Goal: Check status

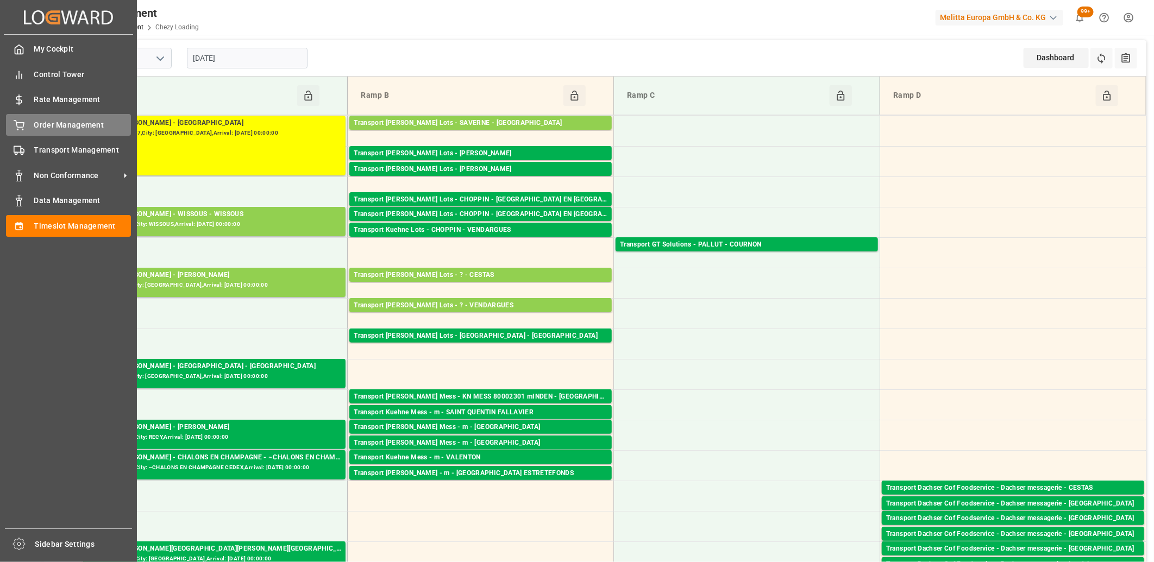
click at [25, 118] on div "Order Management Order Management" at bounding box center [68, 124] width 125 height 21
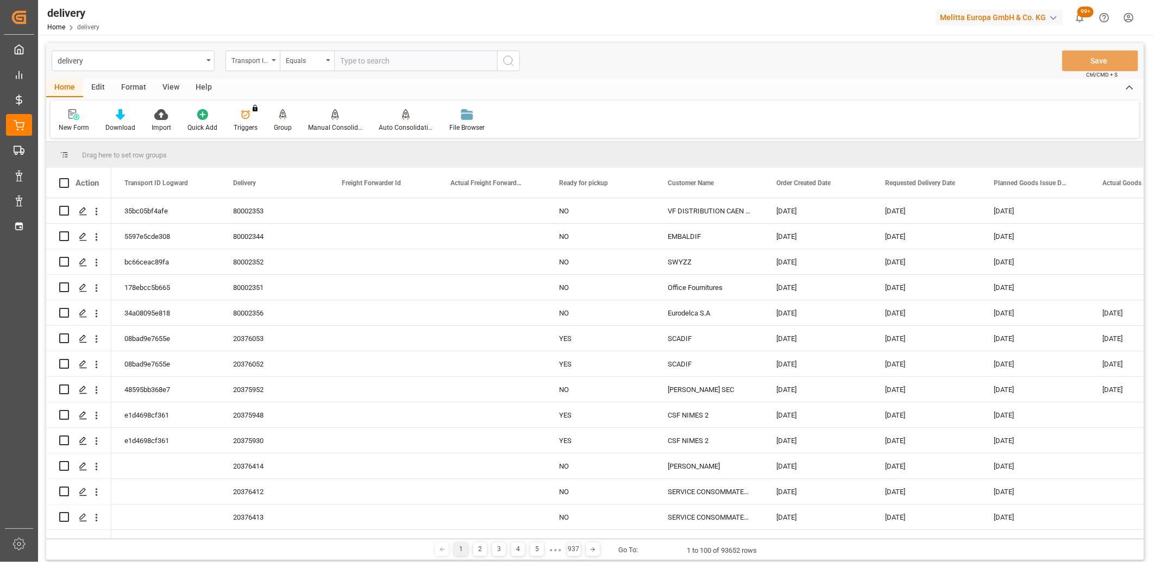
click at [267, 58] on div "Transport ID Logward" at bounding box center [249, 59] width 37 height 12
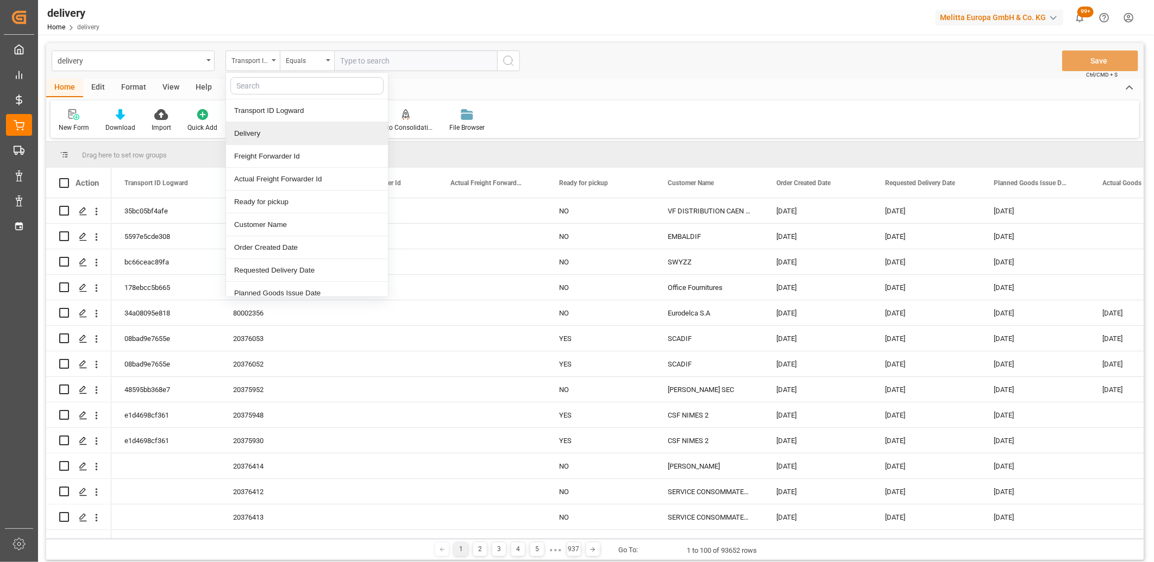
click at [252, 127] on div "Delivery" at bounding box center [307, 133] width 162 height 23
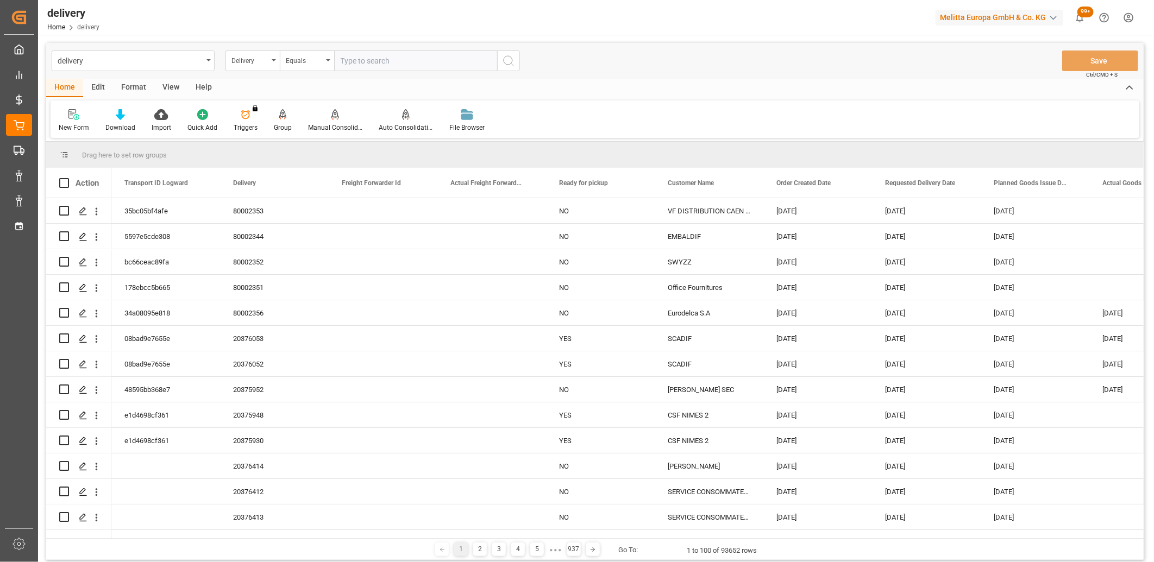
click at [371, 69] on input "text" at bounding box center [415, 61] width 163 height 21
type input "20376160"
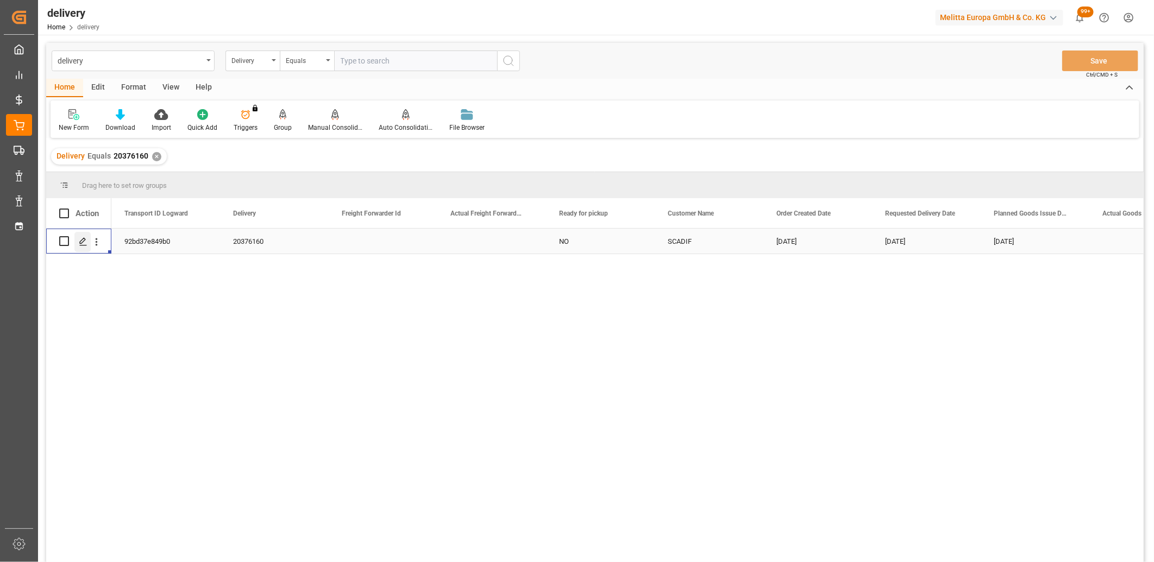
click at [88, 246] on div "Press SPACE to select this row." at bounding box center [82, 242] width 16 height 20
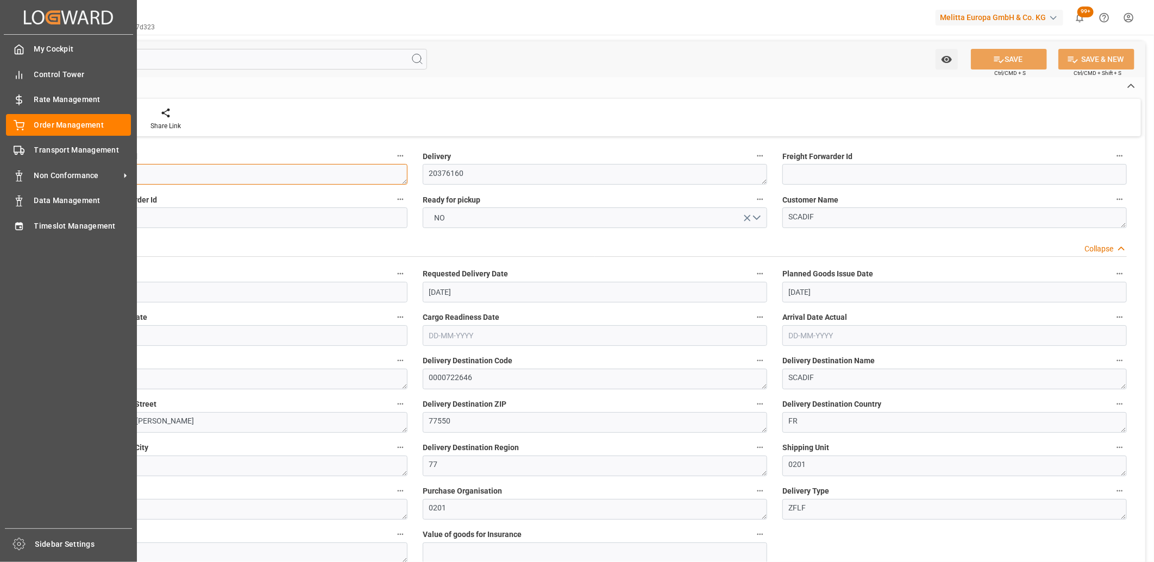
drag, startPoint x: 123, startPoint y: 173, endPoint x: 33, endPoint y: 168, distance: 90.3
click at [33, 168] on div "Created by potrace 1.15, written by [PERSON_NAME] [DATE]-[DATE] Created by potr…" at bounding box center [577, 281] width 1154 height 562
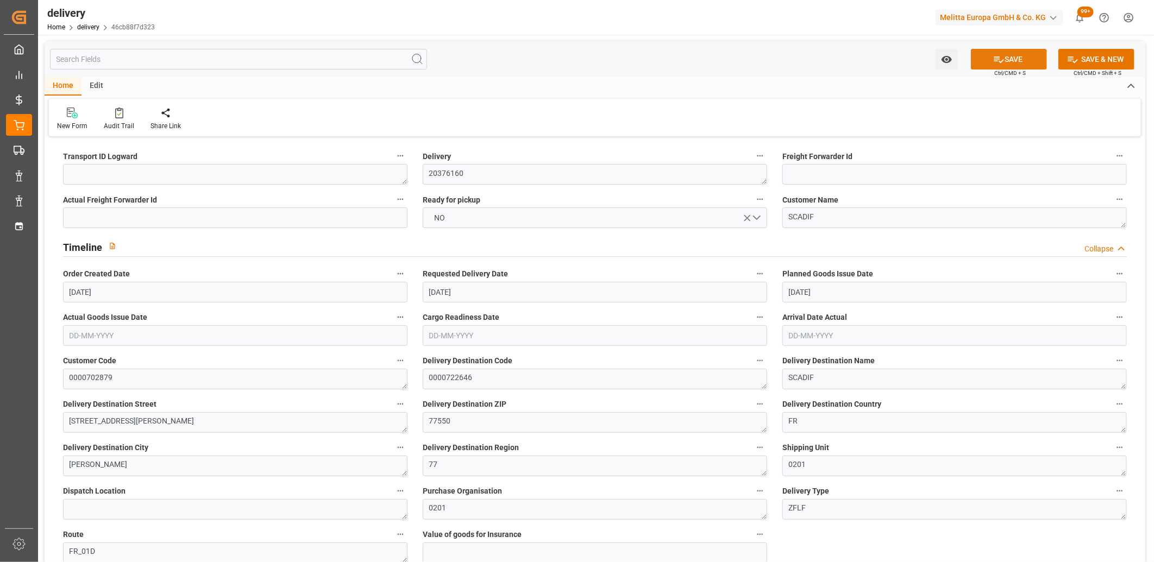
click at [1012, 56] on button "SAVE" at bounding box center [1009, 59] width 76 height 21
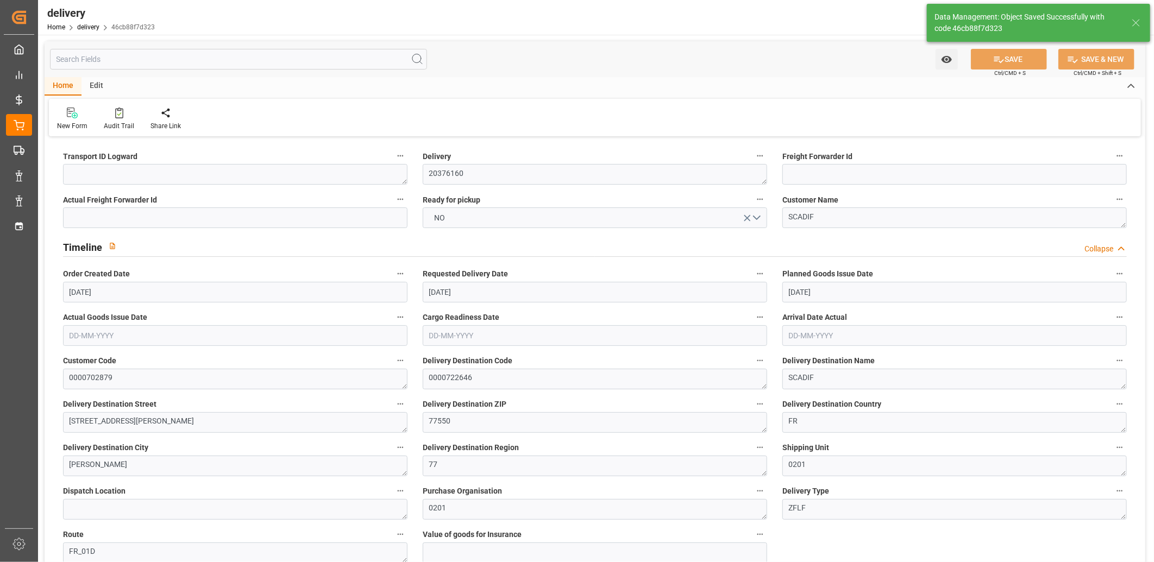
type textarea "~ Pallet(s) ~ [DATE] 00:00:00 ~ FR_01D ~ [DATE] 00:00:00~0000722646"
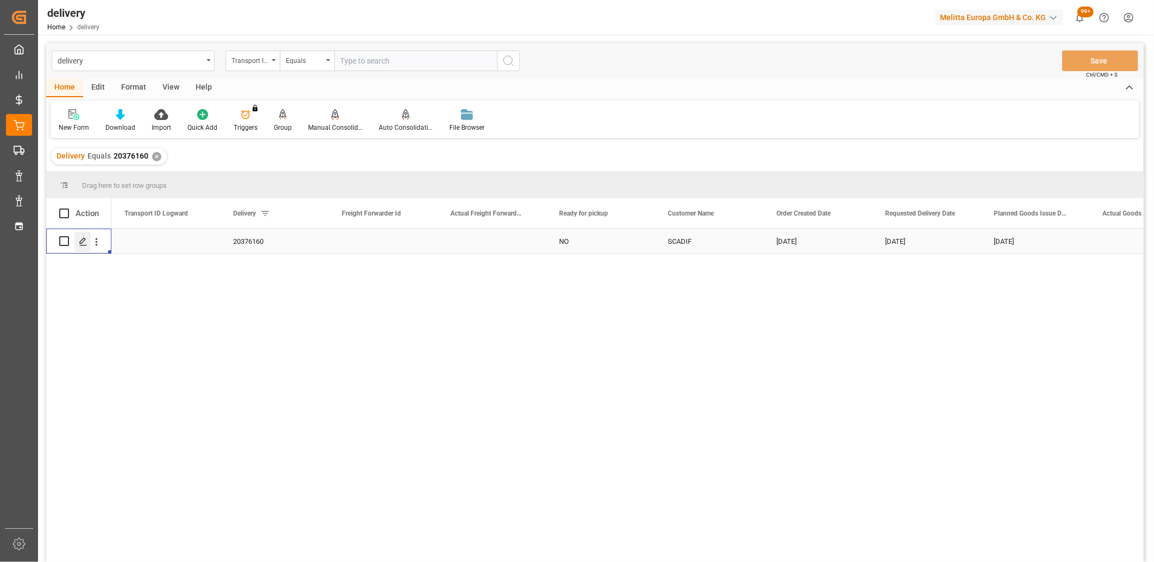
click at [86, 242] on icon "Press SPACE to select this row." at bounding box center [83, 241] width 9 height 9
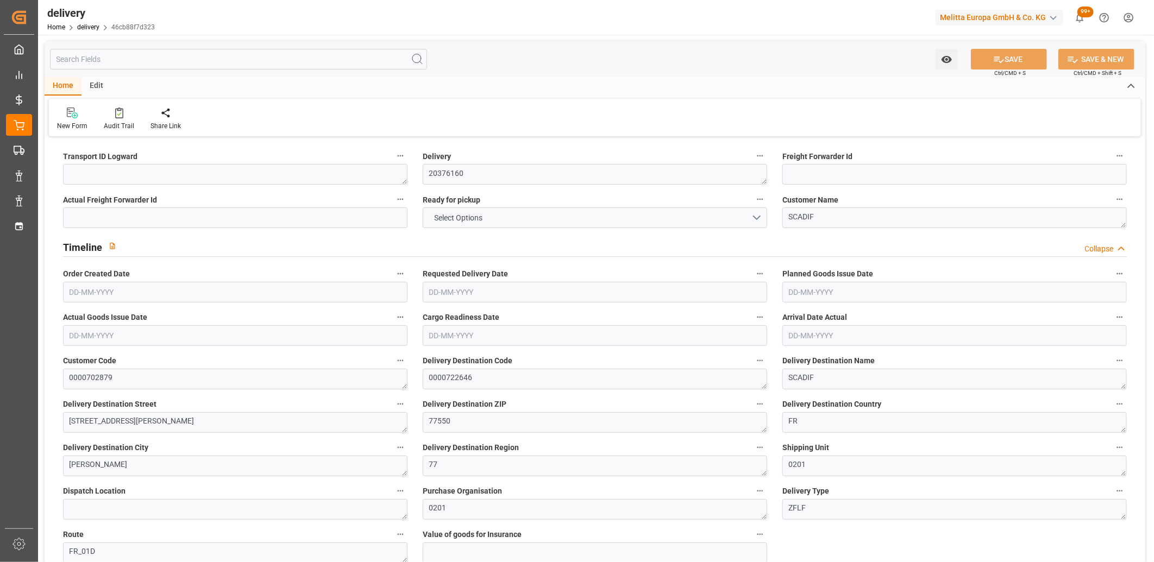
type input "1144.1"
type input "1494.9"
type input "4339.216"
type input "238"
type input "11"
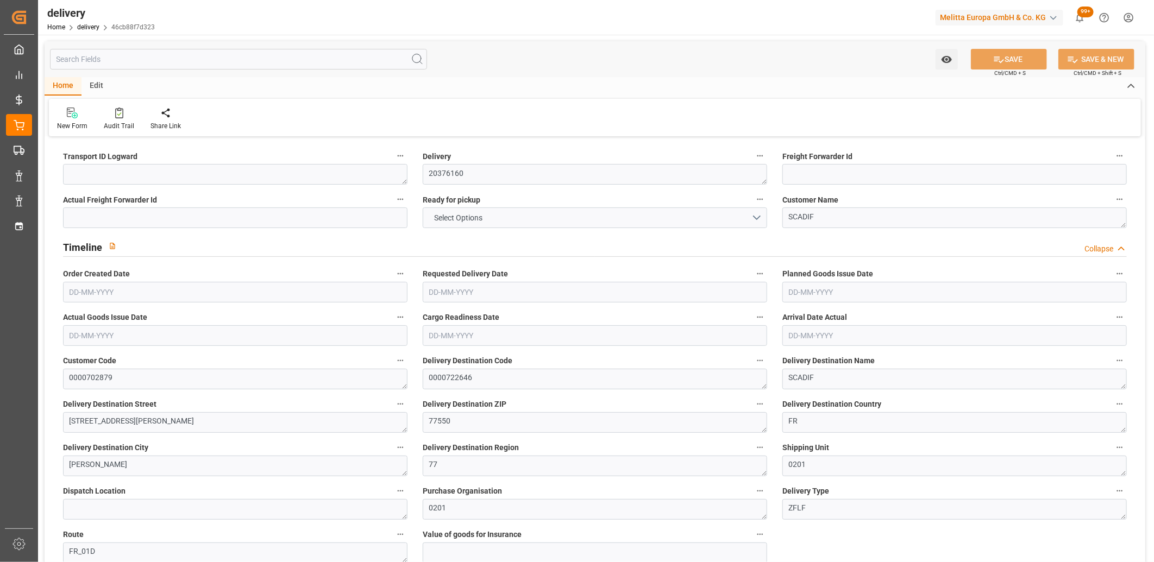
type input "0"
type input "6"
type input "0"
type input "-6.7675"
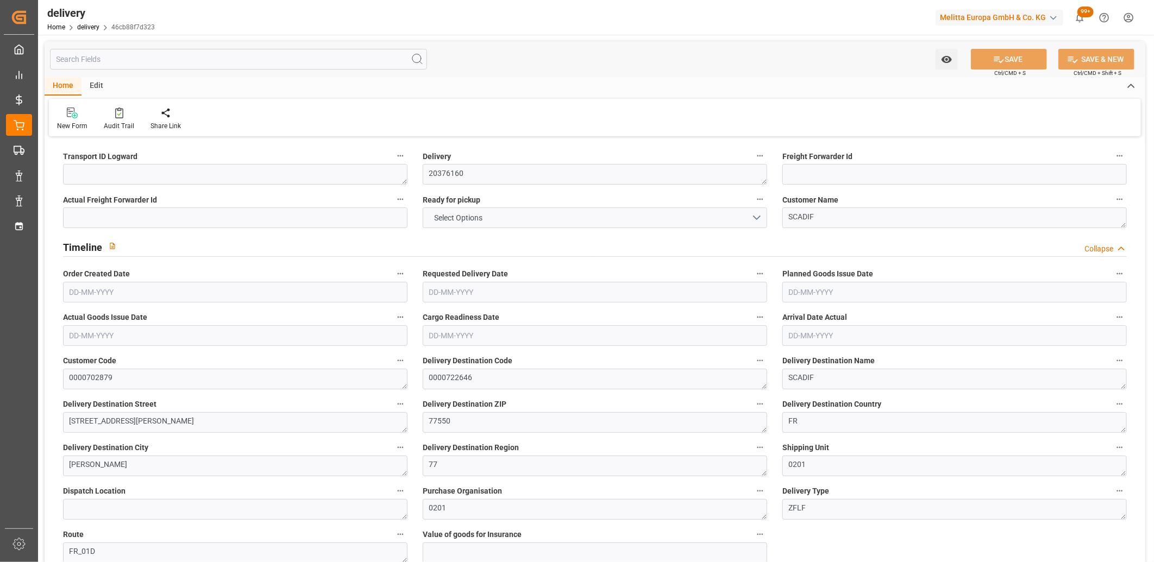
type input "167.1"
type input "160.3324"
type input "0"
type input "85.68"
type input "1.5"
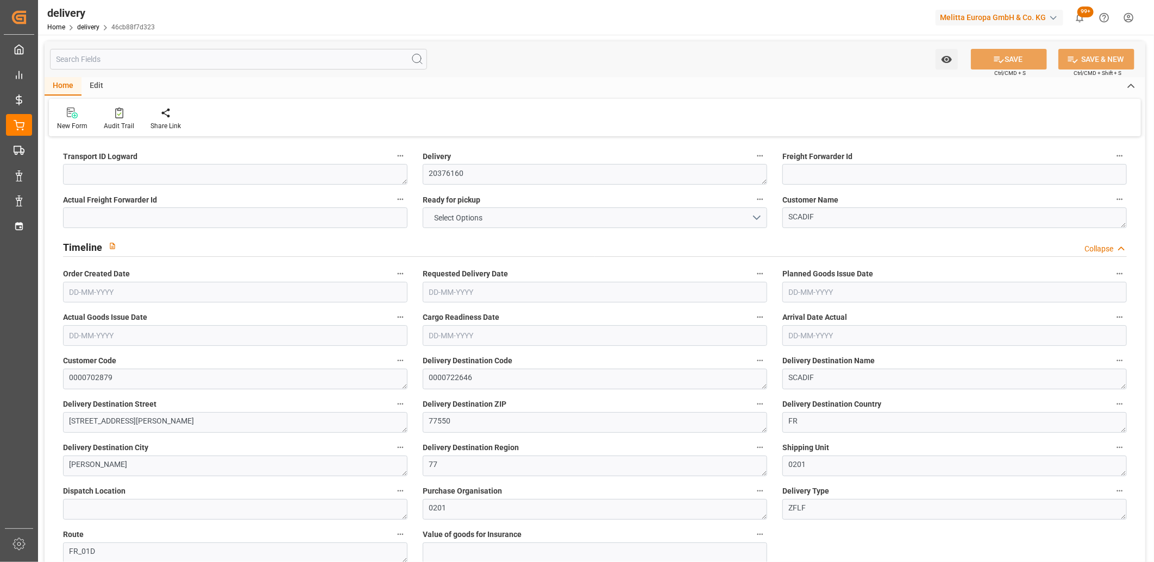
type input "1.3"
type input "0"
type input "16.5"
type input "1191.564"
type input "101"
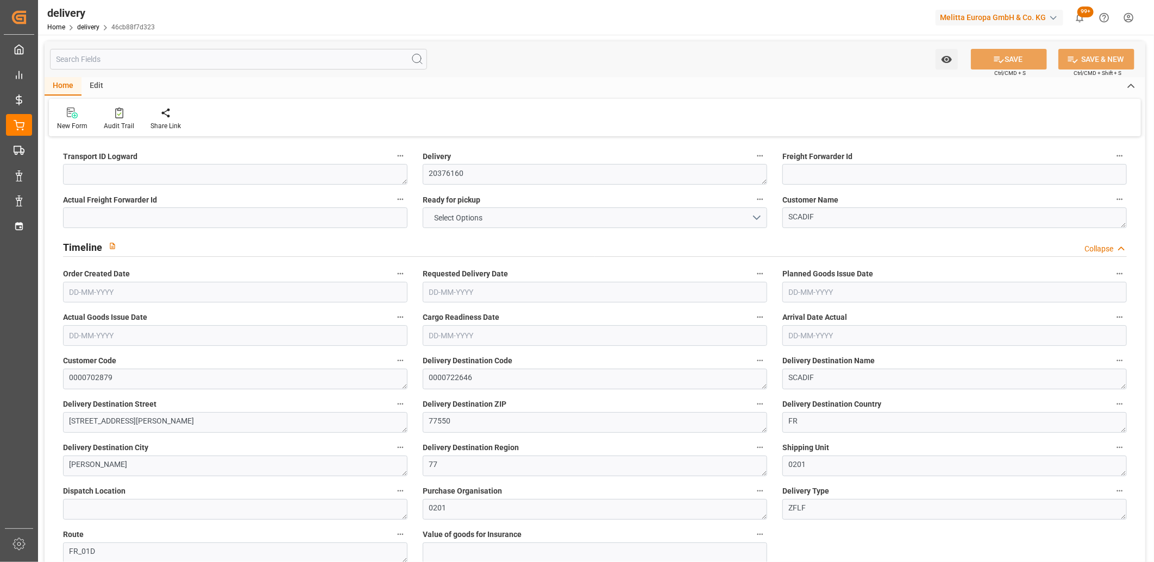
type input "1015.8186"
type input "0.0652"
type input "0"
type input "[DATE]"
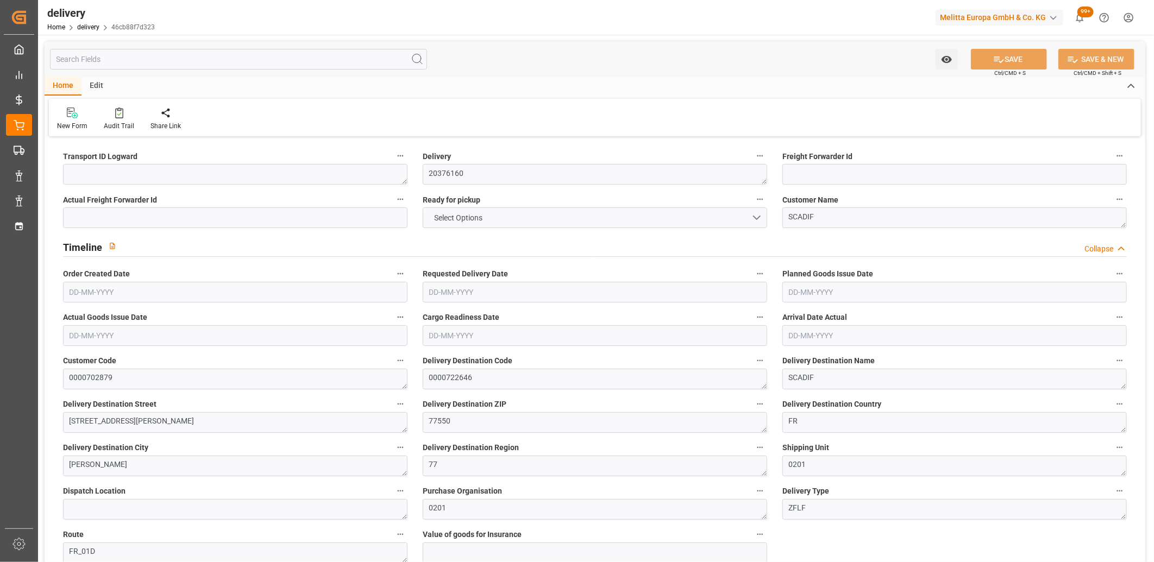
type input "[DATE]"
type input "[DATE] 11:00"
click at [481, 293] on input "[DATE]" at bounding box center [595, 292] width 345 height 21
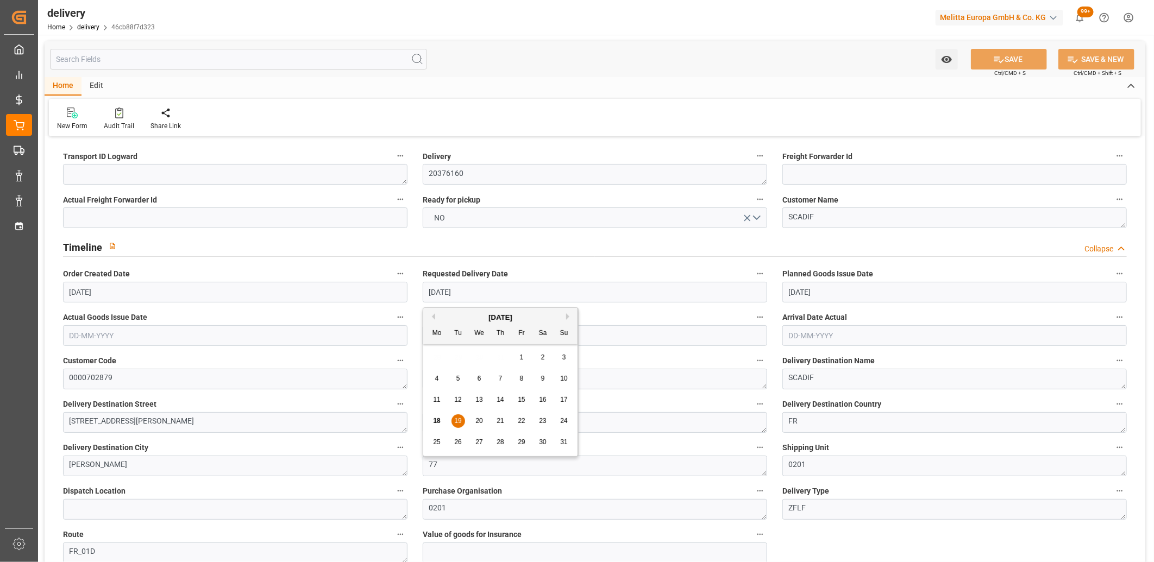
click at [434, 441] on span "25" at bounding box center [436, 443] width 7 height 8
type input "[DATE]"
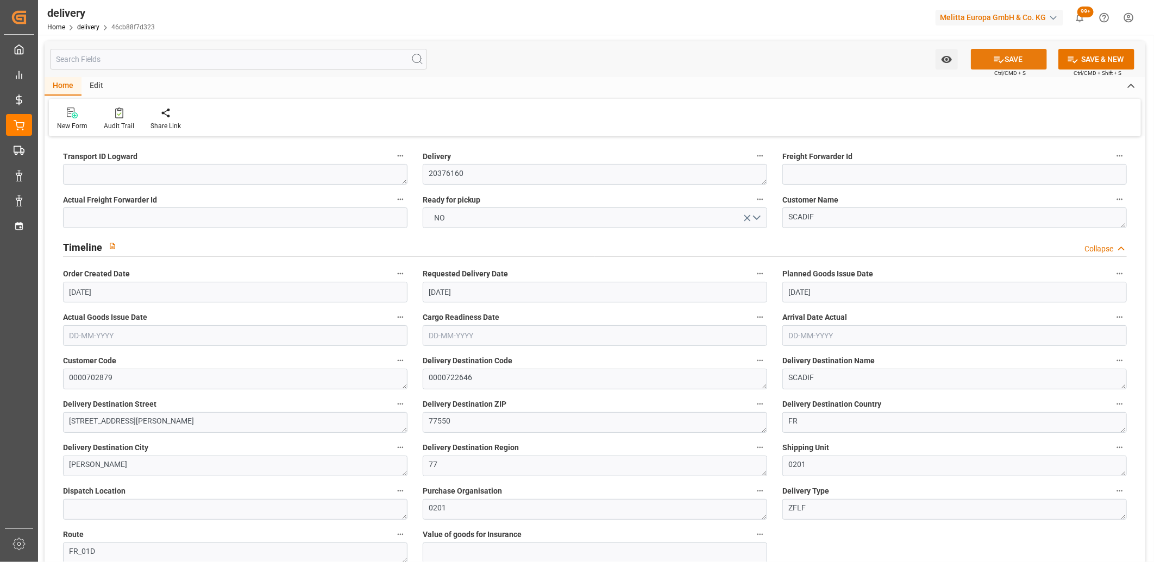
click at [1008, 64] on button "SAVE" at bounding box center [1009, 59] width 76 height 21
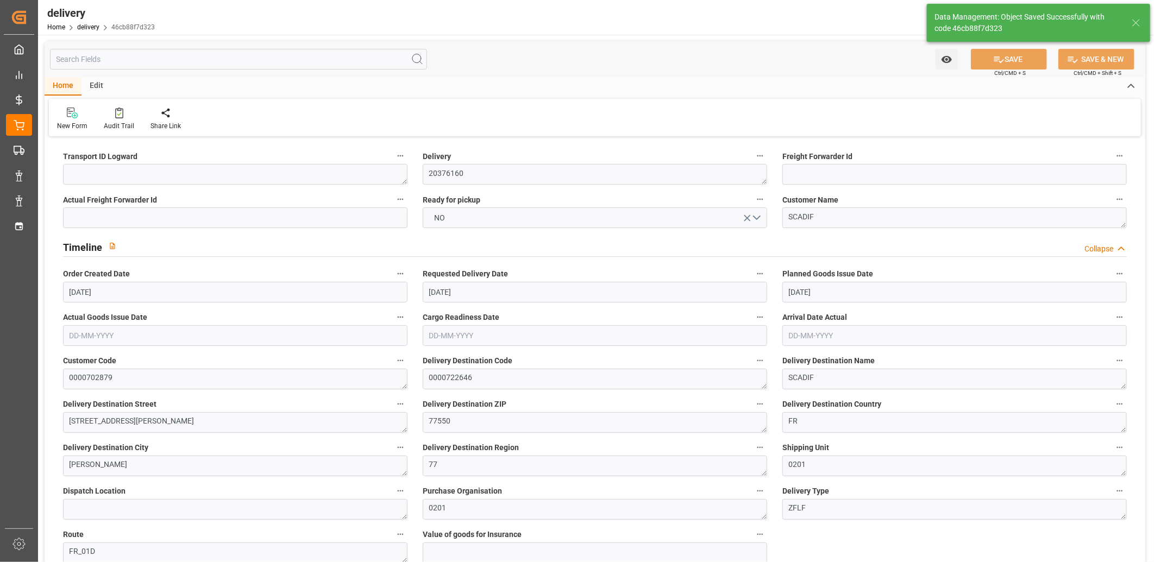
type textarea "~ Pallet(s) ~ [DATE] 00:00:00 ~ FR_01D ~ [DATE] 00:00:00~0000722646"
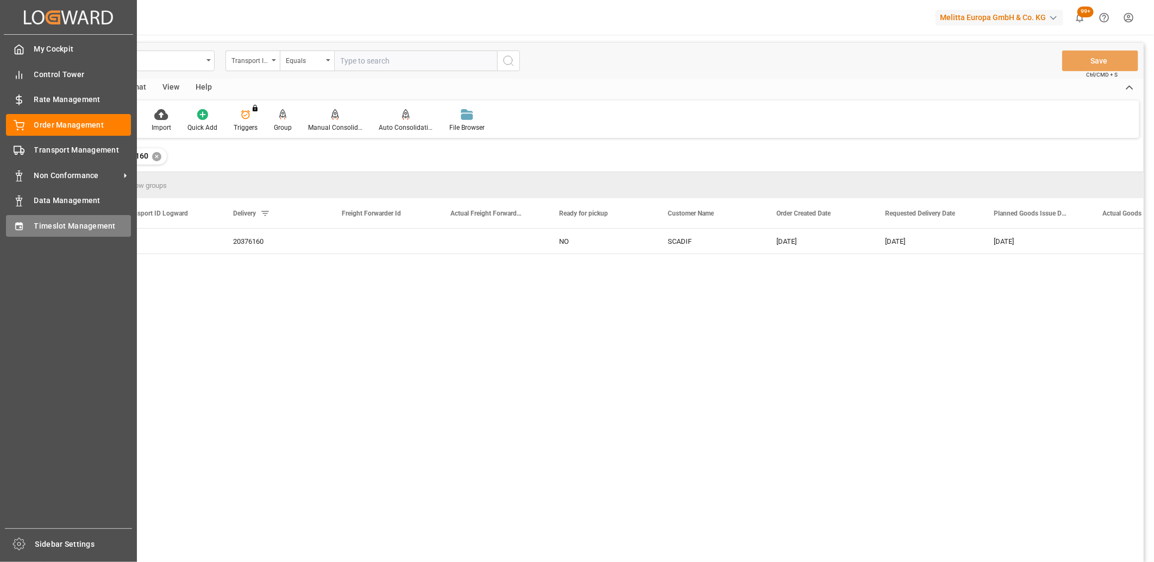
click at [15, 231] on div "Timeslot Management Timeslot Management" at bounding box center [68, 225] width 125 height 21
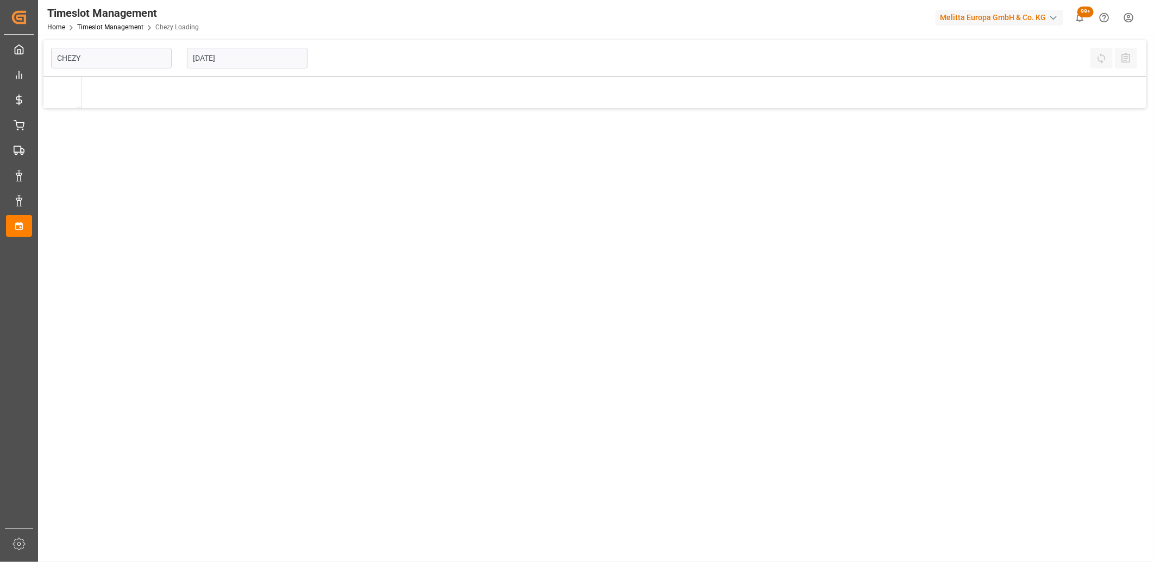
type input "Chezy Loading"
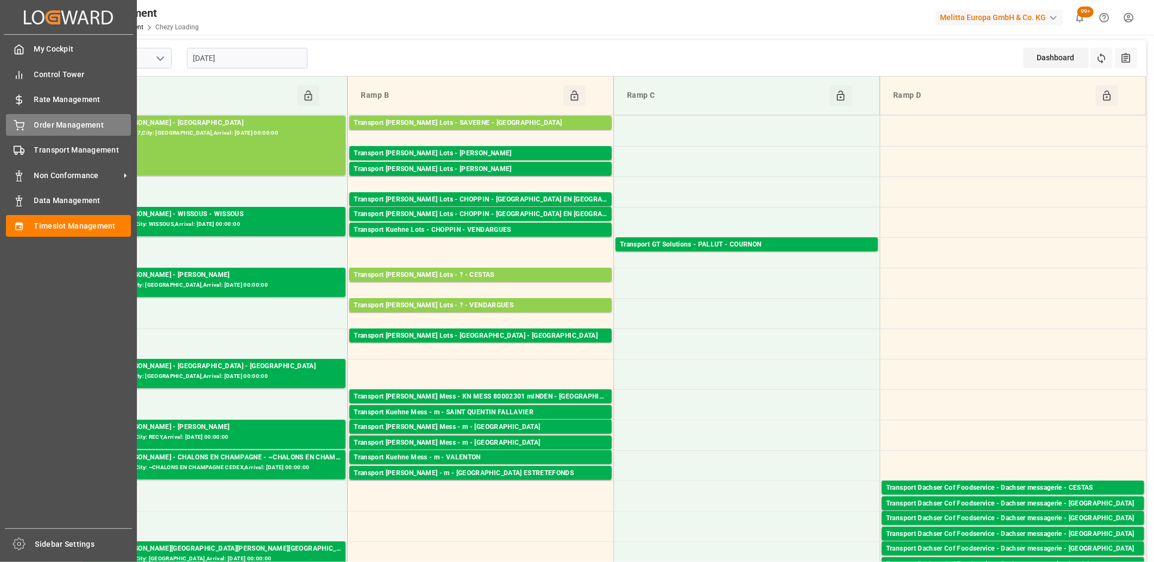
click at [29, 126] on div "Order Management Order Management" at bounding box center [68, 124] width 125 height 21
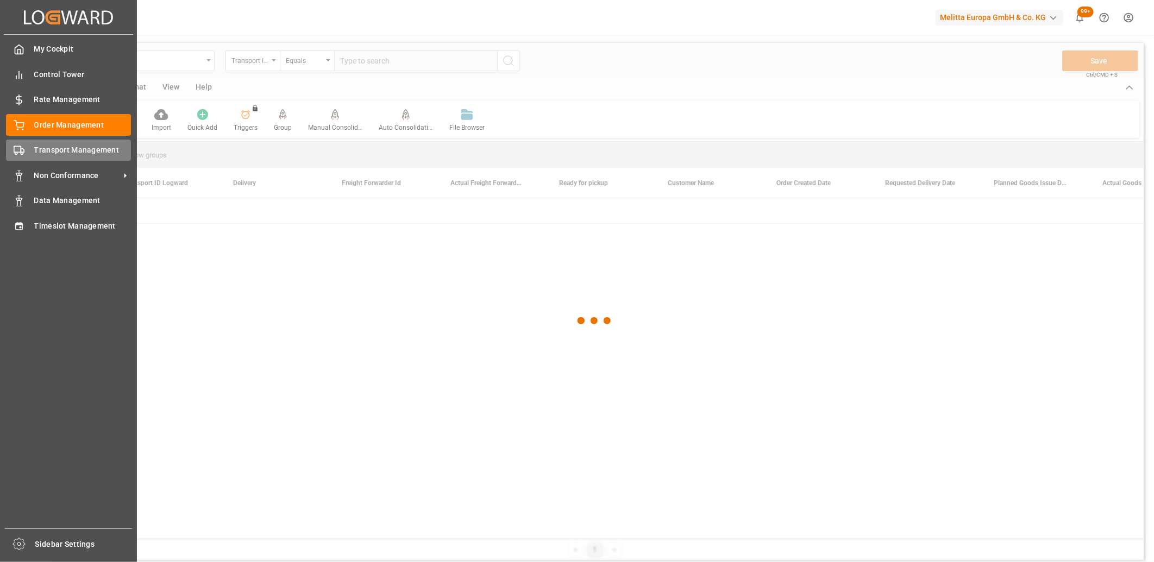
click at [34, 158] on div "Transport Management Transport Management" at bounding box center [68, 150] width 125 height 21
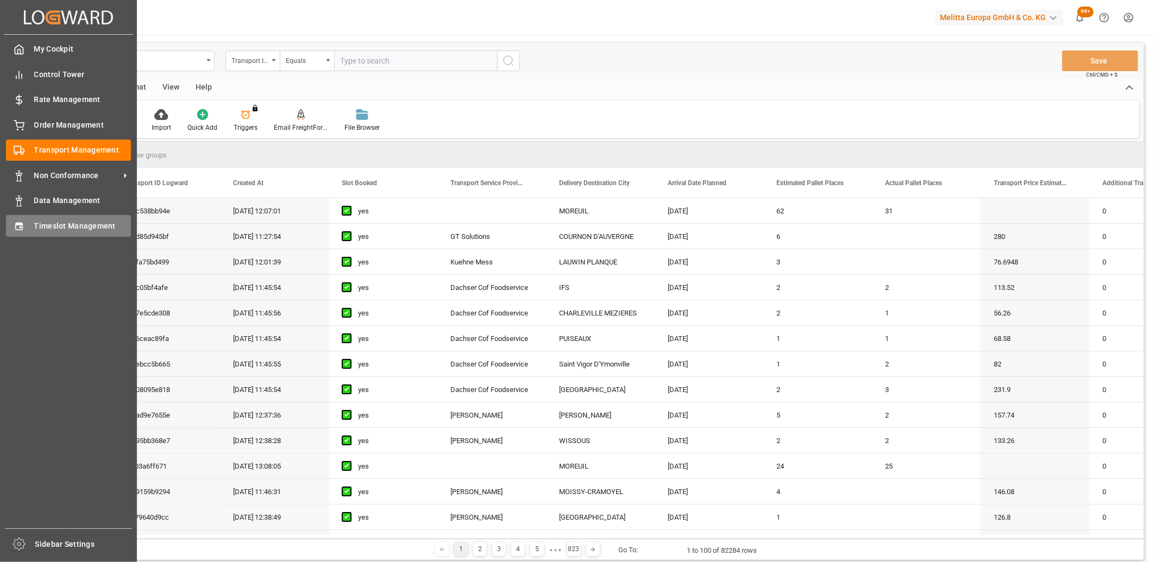
click at [14, 227] on icon at bounding box center [19, 226] width 11 height 11
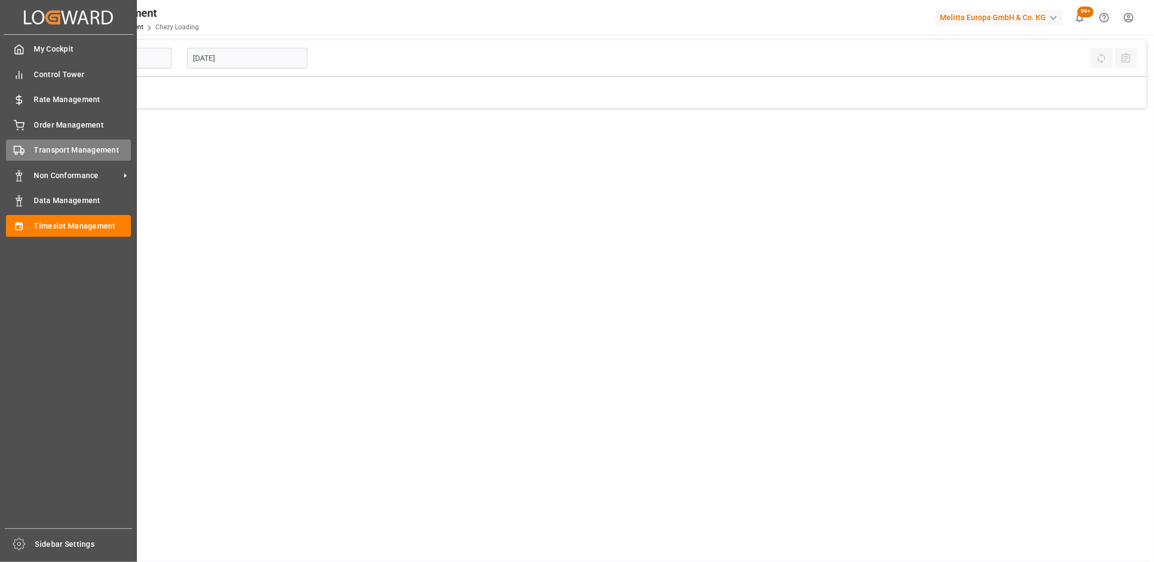
type input "Chezy Loading"
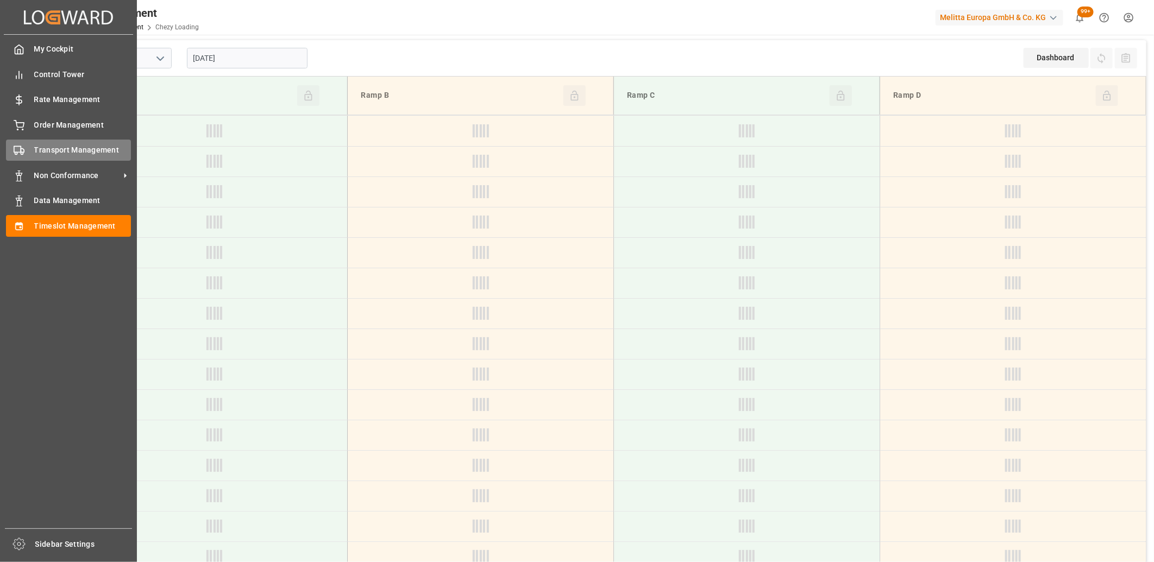
click at [17, 147] on icon at bounding box center [19, 150] width 11 height 11
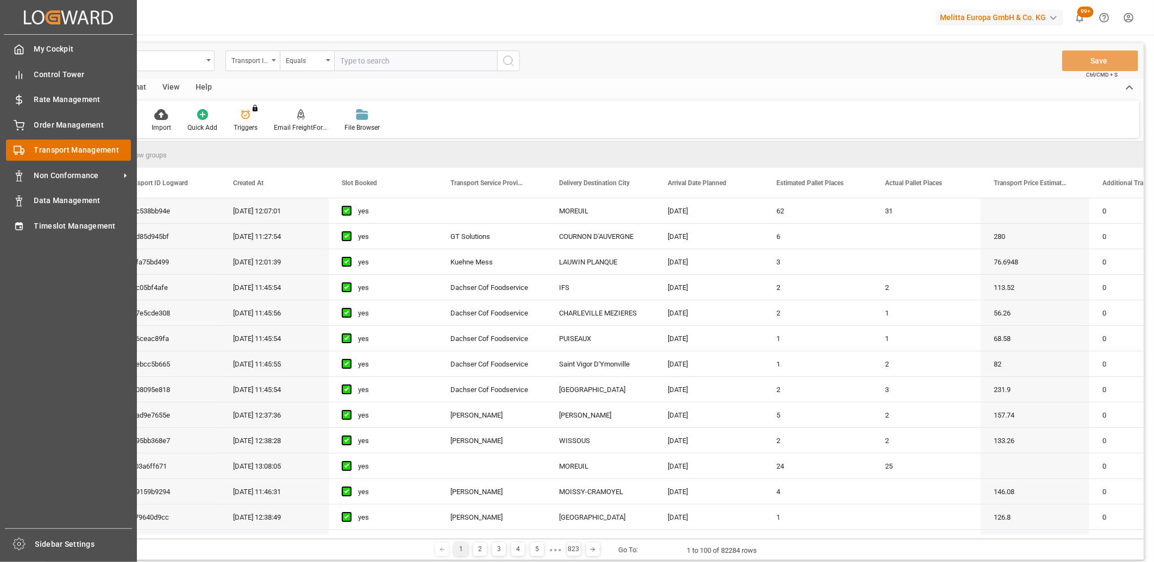
click at [58, 142] on div "Transport Management Transport Management" at bounding box center [68, 150] width 125 height 21
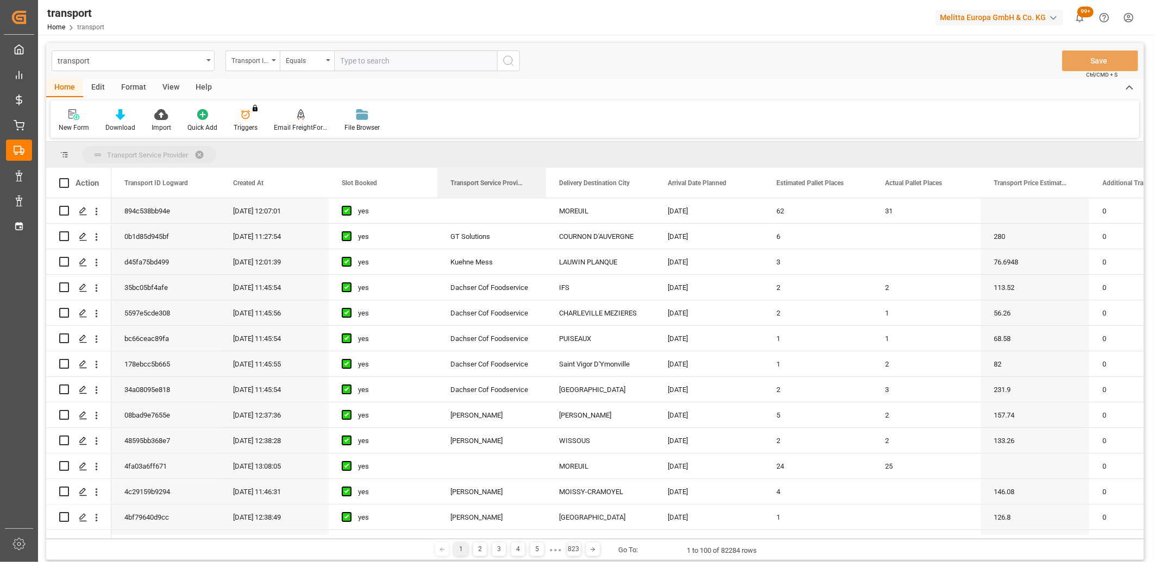
drag, startPoint x: 490, startPoint y: 189, endPoint x: 488, endPoint y: 155, distance: 33.8
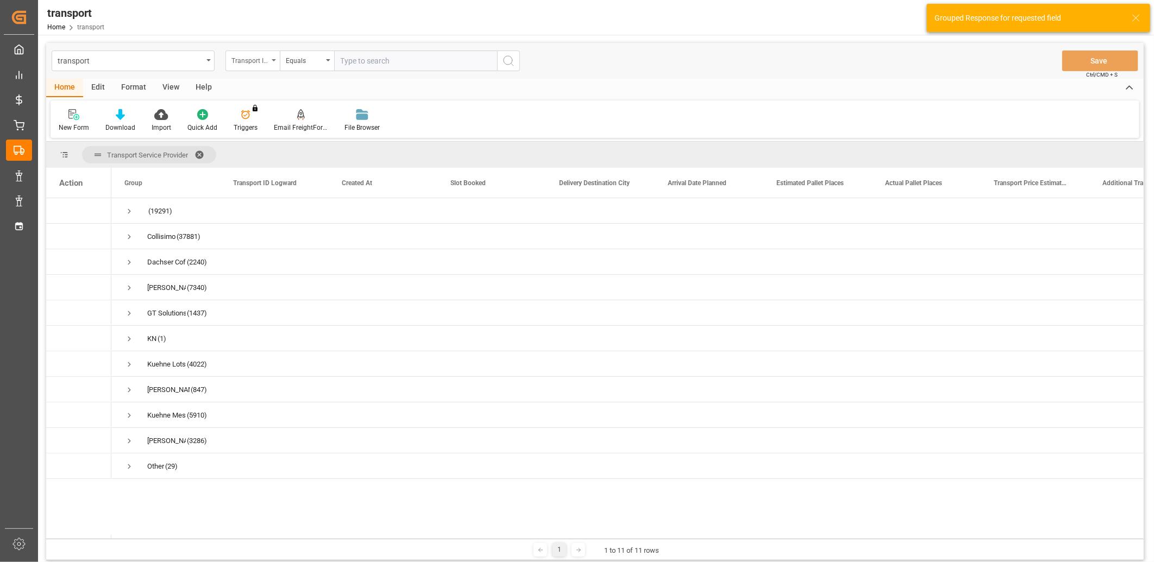
click at [253, 61] on div "Transport ID Logward" at bounding box center [249, 59] width 37 height 12
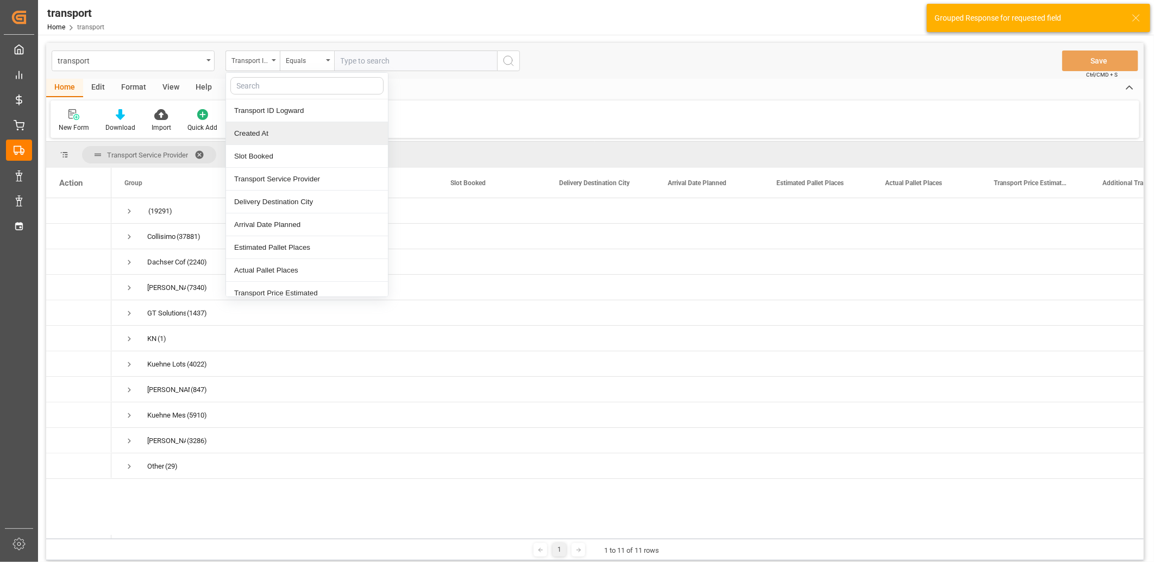
click at [258, 128] on div "Created At" at bounding box center [307, 133] width 162 height 23
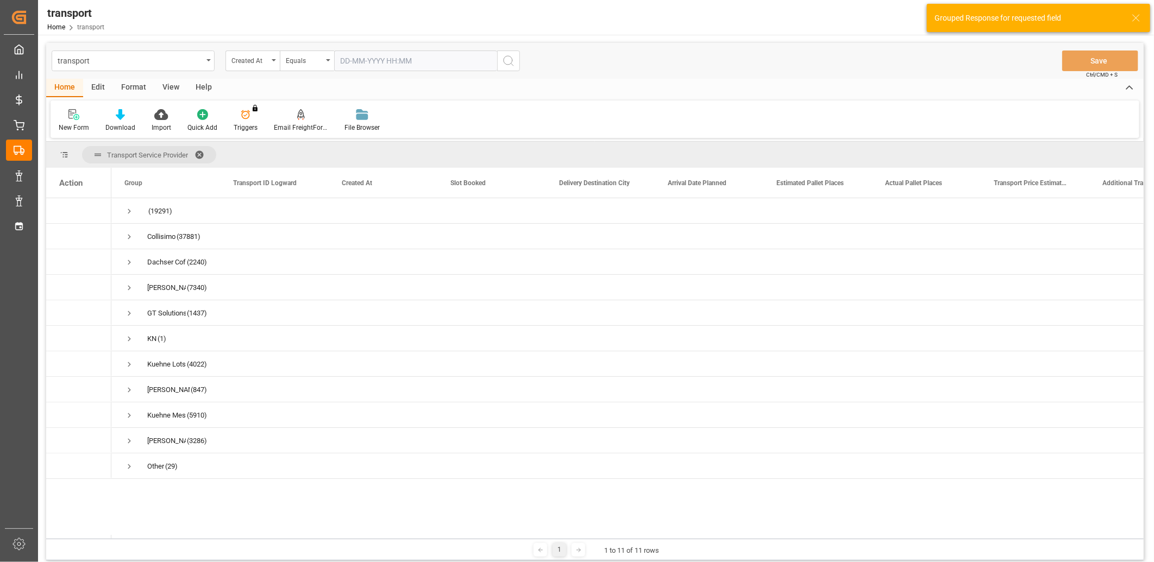
click at [394, 62] on input "text" at bounding box center [415, 61] width 163 height 21
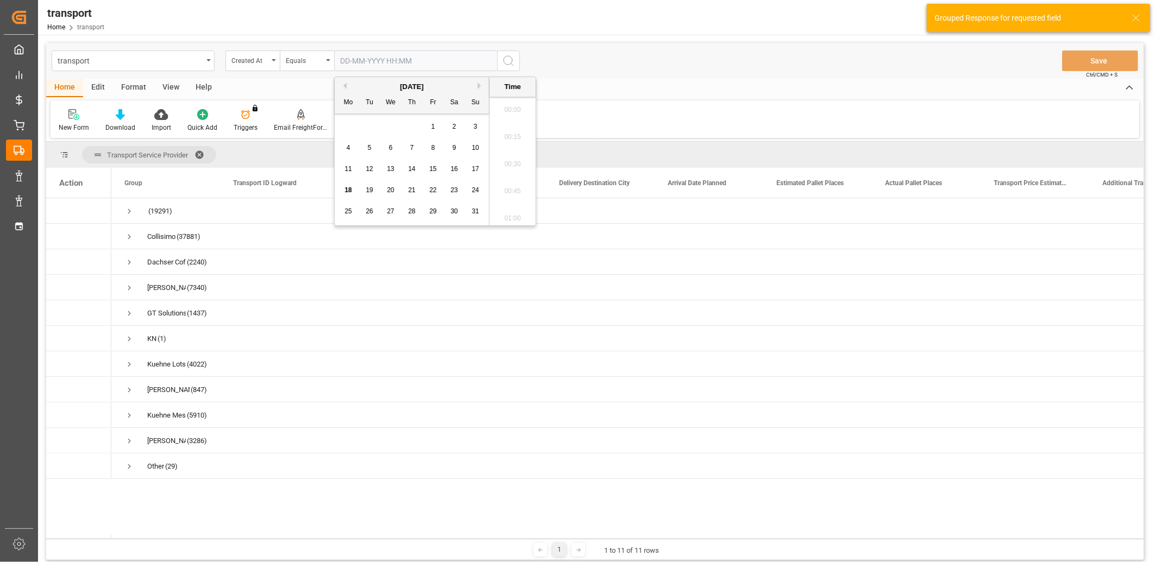
scroll to position [1634, 0]
click at [415, 169] on span "14" at bounding box center [411, 169] width 7 height 8
type input "[DATE] 00:00"
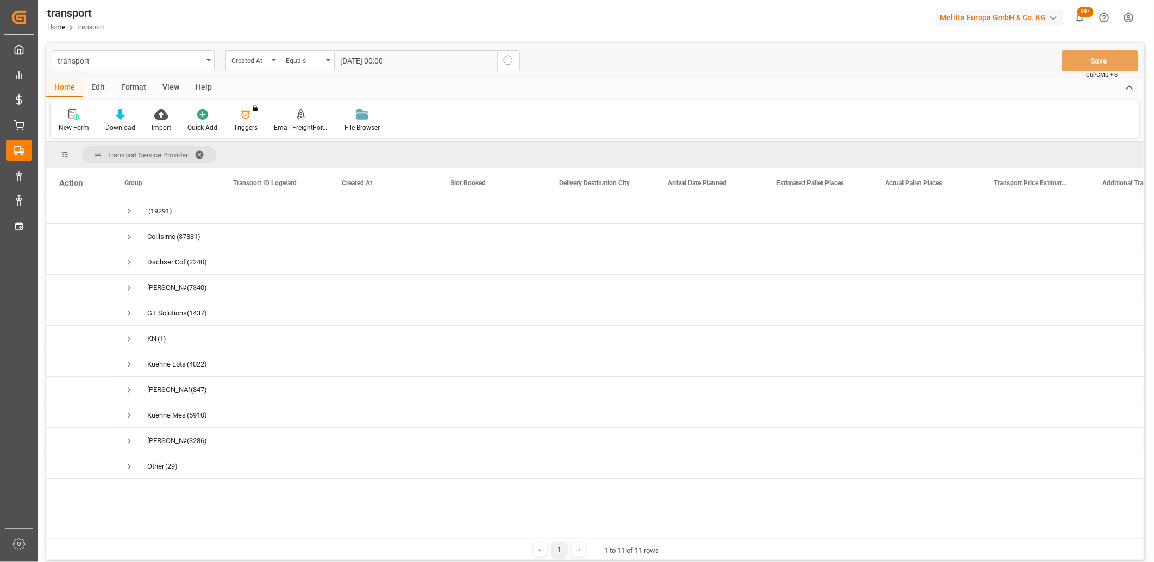
click at [504, 61] on icon "search button" at bounding box center [508, 60] width 13 height 13
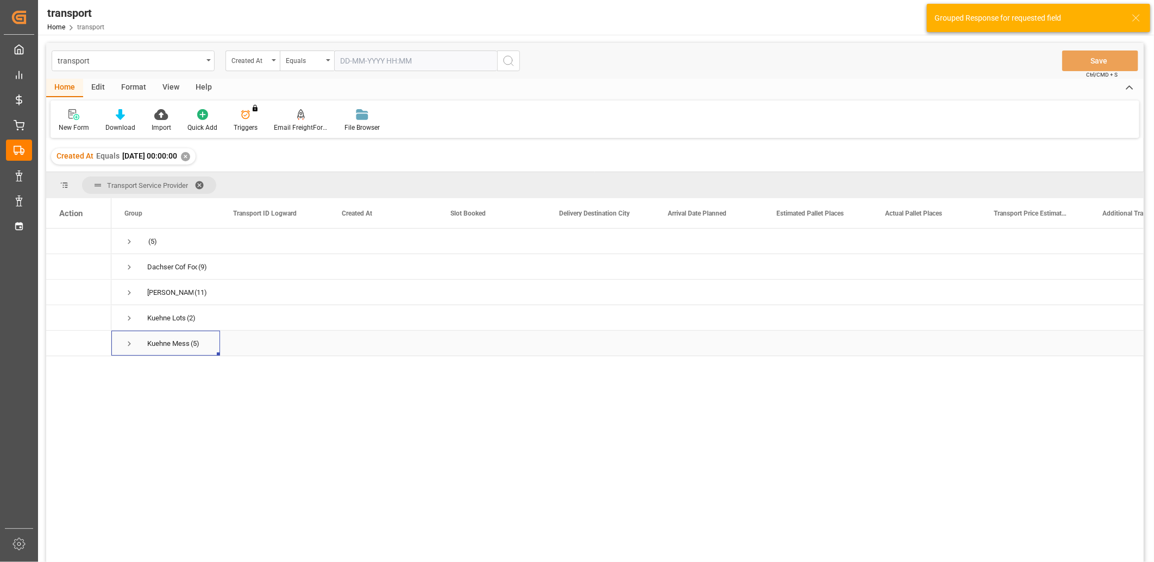
click at [128, 343] on span "Press SPACE to select this row." at bounding box center [129, 344] width 10 height 10
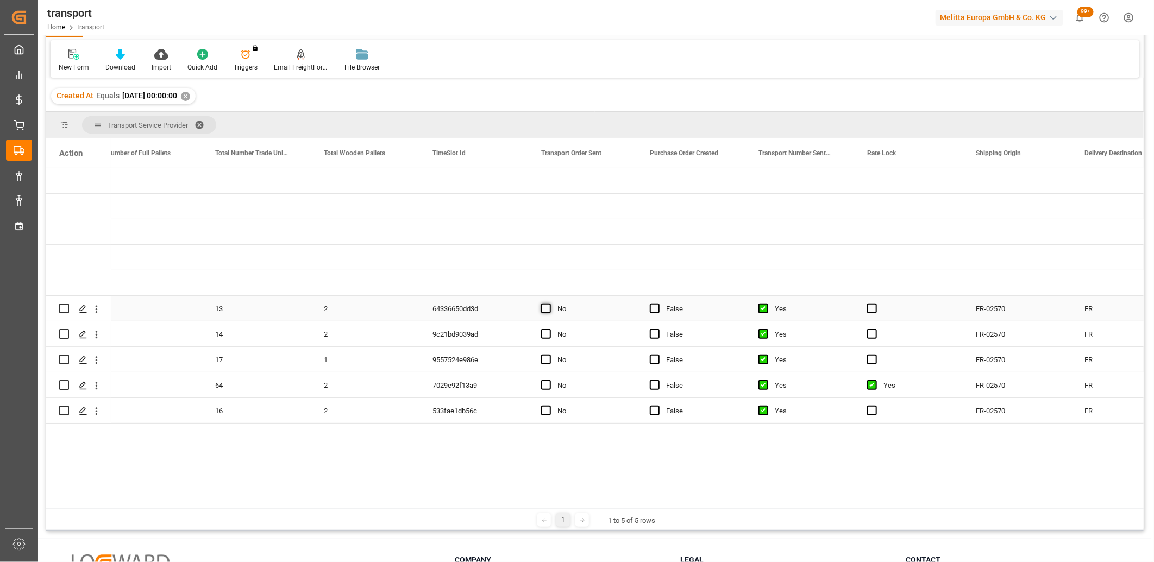
click at [542, 308] on span "Press SPACE to select this row." at bounding box center [546, 309] width 10 height 10
click at [549, 304] on input "Press SPACE to select this row." at bounding box center [549, 304] width 0 height 0
click at [546, 334] on span "Press SPACE to select this row." at bounding box center [546, 334] width 10 height 10
click at [549, 329] on input "Press SPACE to select this row." at bounding box center [549, 329] width 0 height 0
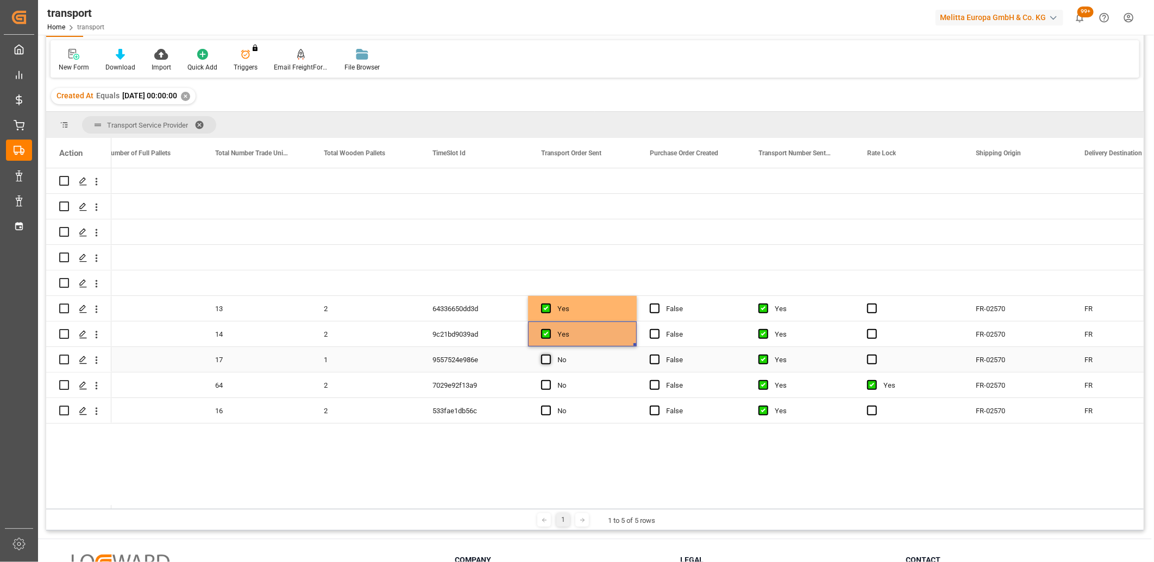
click at [547, 359] on span "Press SPACE to select this row." at bounding box center [546, 360] width 10 height 10
click at [549, 355] on input "Press SPACE to select this row." at bounding box center [549, 355] width 0 height 0
click at [546, 389] on span "Press SPACE to select this row." at bounding box center [546, 385] width 10 height 10
click at [549, 380] on input "Press SPACE to select this row." at bounding box center [549, 380] width 0 height 0
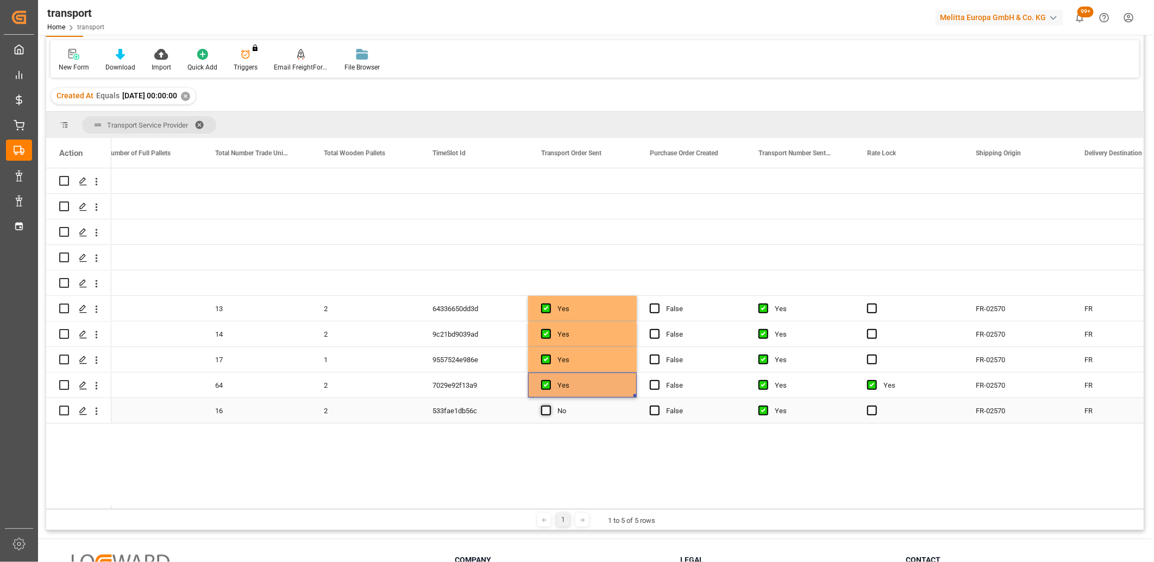
click at [546, 413] on span "Press SPACE to select this row." at bounding box center [546, 411] width 10 height 10
click at [549, 406] on input "Press SPACE to select this row." at bounding box center [549, 406] width 0 height 0
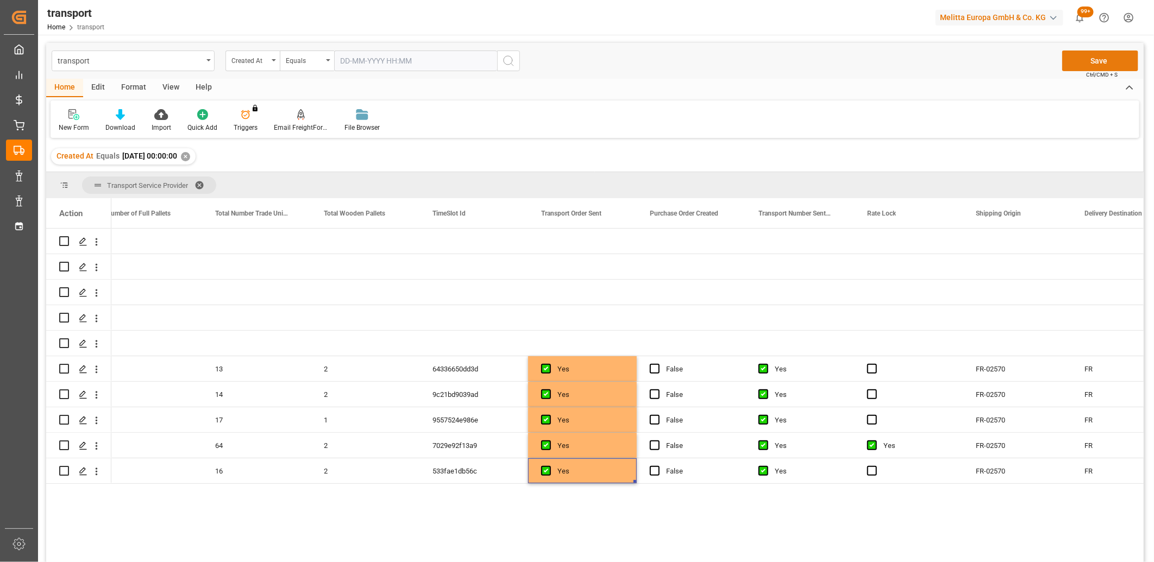
click at [1127, 58] on button "Save" at bounding box center [1100, 61] width 76 height 21
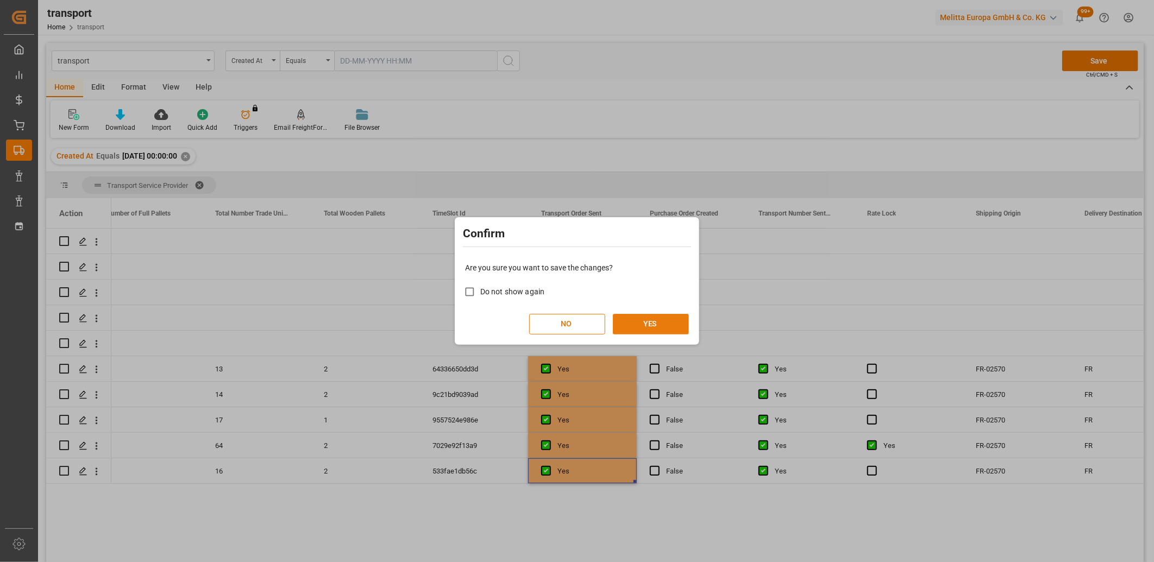
click at [659, 321] on button "YES" at bounding box center [651, 324] width 76 height 21
